Goal: Check status: Check status

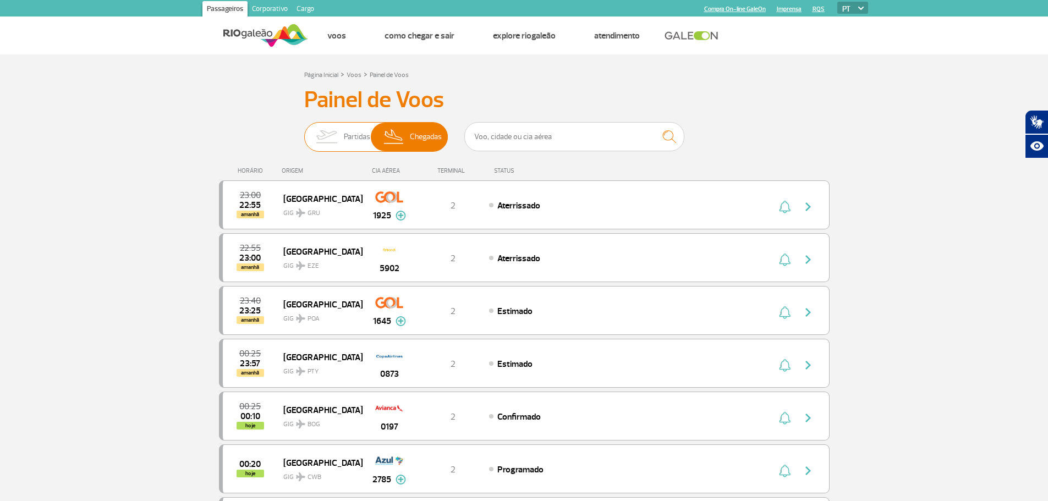
click at [365, 137] on span "Partidas" at bounding box center [357, 137] width 26 height 29
click at [304, 131] on input "Partidas Chegadas" at bounding box center [304, 131] width 0 height 0
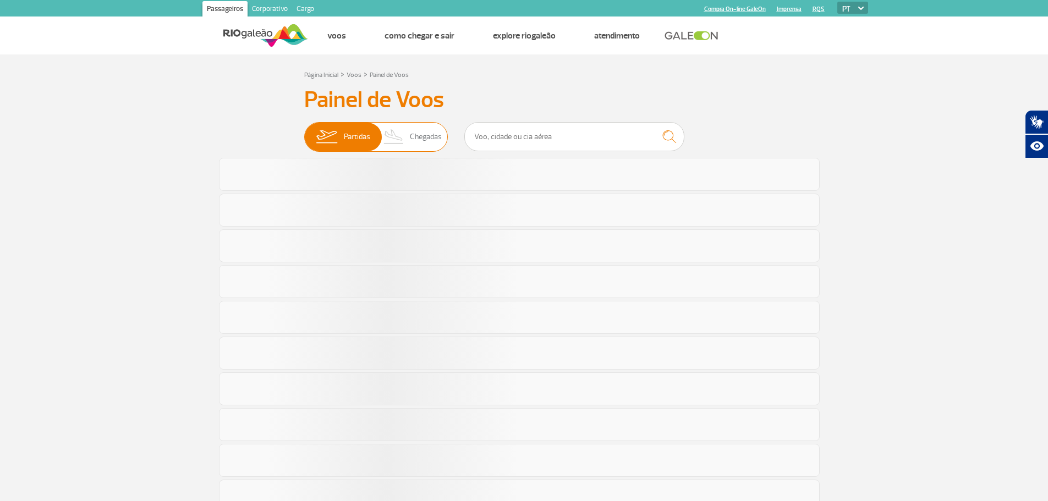
click at [404, 133] on img at bounding box center [394, 137] width 32 height 29
click at [304, 131] on input "Partidas Chegadas" at bounding box center [304, 131] width 0 height 0
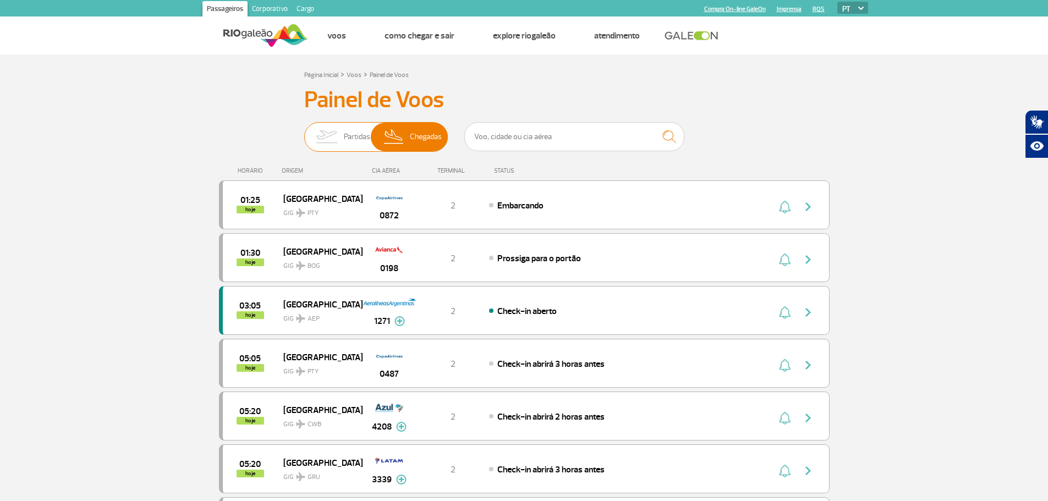
click at [348, 145] on span "Partidas" at bounding box center [357, 137] width 26 height 29
click at [304, 131] on input "Partidas Chegadas" at bounding box center [304, 131] width 0 height 0
click at [409, 130] on img at bounding box center [394, 137] width 32 height 29
click at [304, 131] on input "Partidas Chegadas" at bounding box center [304, 131] width 0 height 0
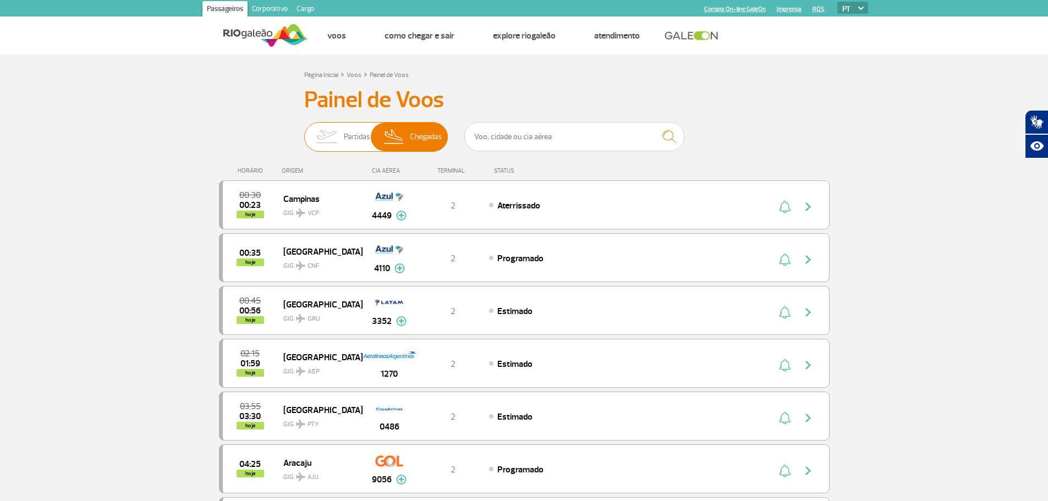
click at [348, 143] on span "Partidas" at bounding box center [357, 137] width 26 height 29
click at [304, 131] on input "Partidas Chegadas" at bounding box center [304, 131] width 0 height 0
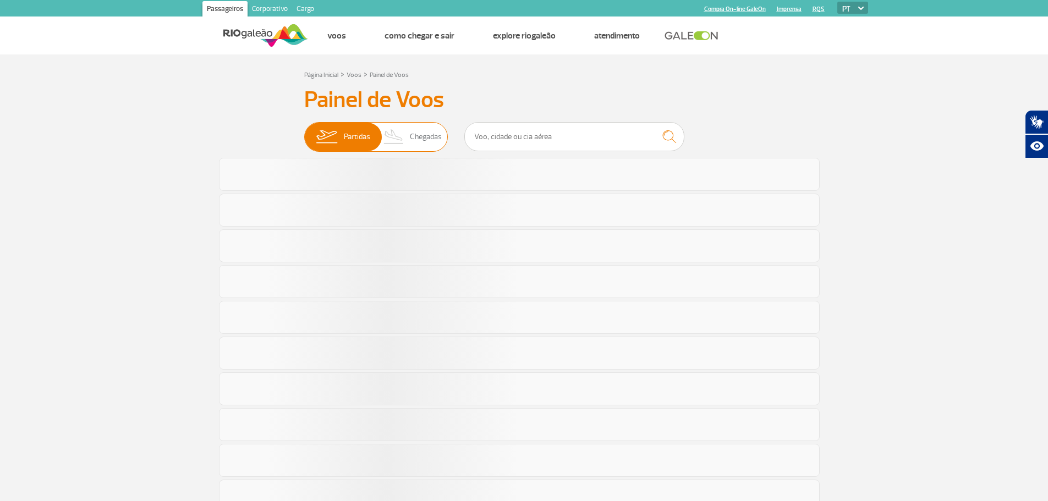
click at [371, 140] on span "Partidas Chegadas" at bounding box center [376, 137] width 144 height 30
click at [304, 131] on input "Partidas Chegadas" at bounding box center [304, 131] width 0 height 0
